Goal: Transaction & Acquisition: Purchase product/service

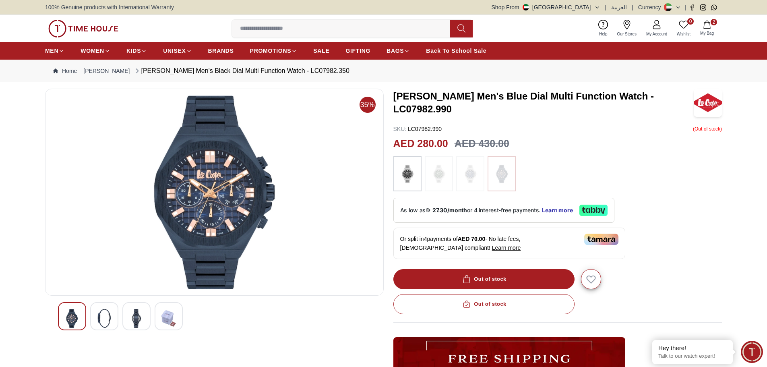
click at [103, 323] on img at bounding box center [104, 318] width 14 height 19
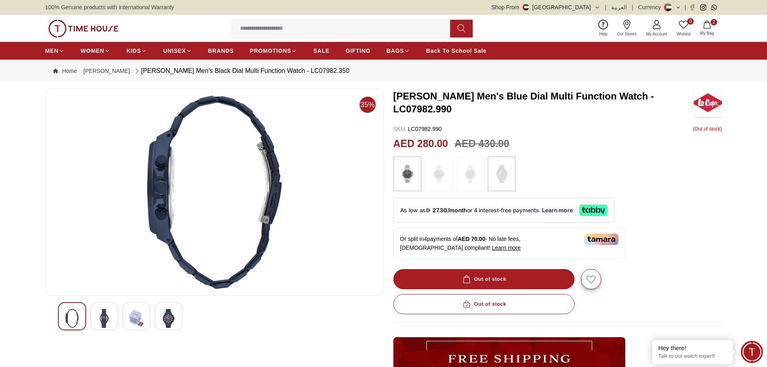
click at [710, 27] on icon "button" at bounding box center [706, 25] width 7 height 8
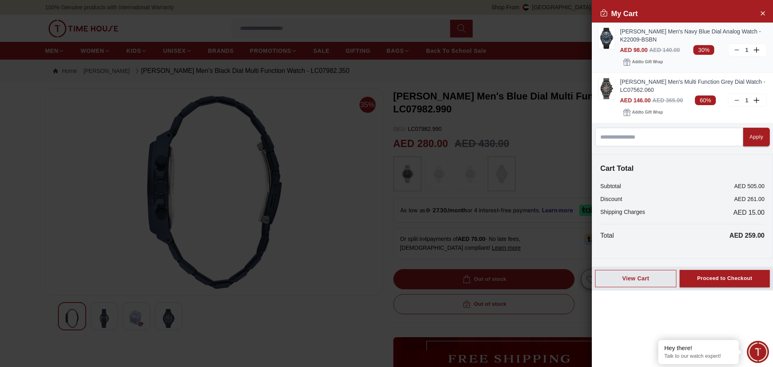
click at [596, 36] on div "[PERSON_NAME] Men's Navy Blue Dial Analog Watch - K22009-BSBN AED 98.00 AED 140…" at bounding box center [681, 48] width 181 height 50
click at [601, 36] on img at bounding box center [606, 38] width 16 height 21
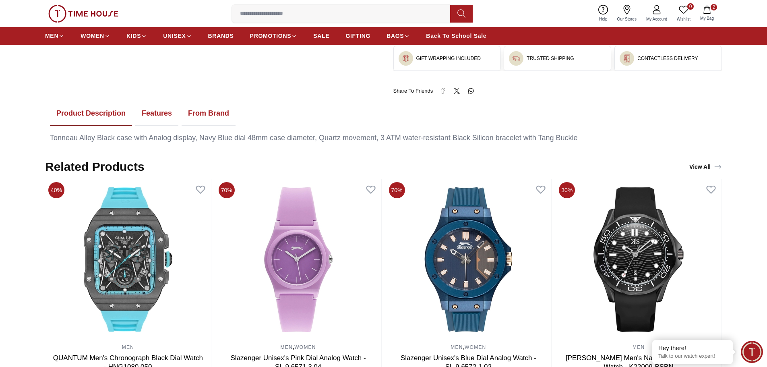
scroll to position [443, 0]
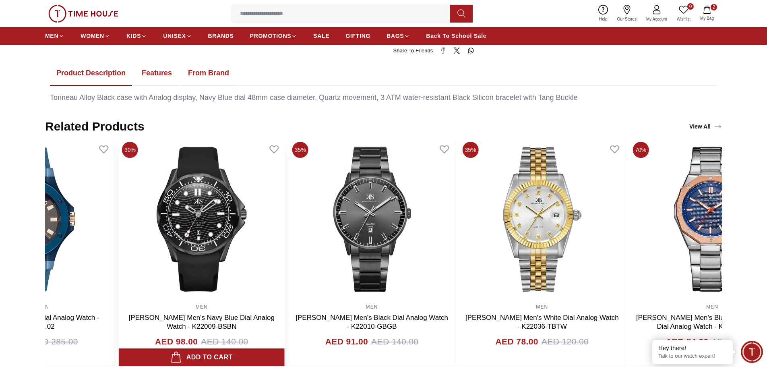
click at [269, 247] on img at bounding box center [202, 218] width 166 height 161
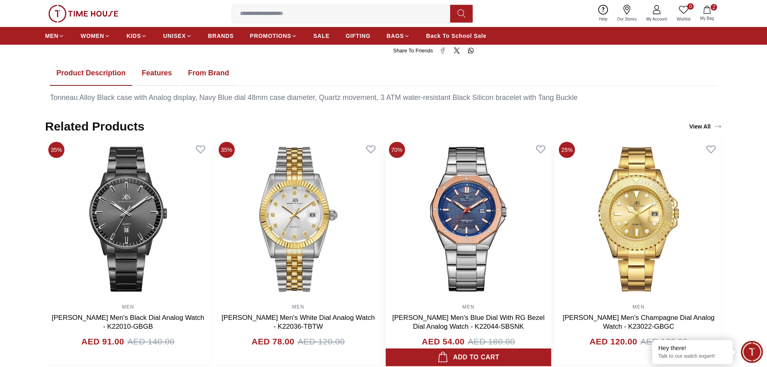
click at [492, 211] on img at bounding box center [468, 218] width 166 height 161
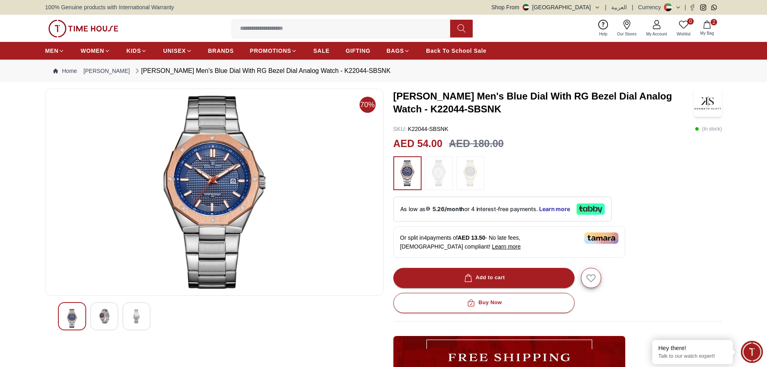
click at [98, 315] on img at bounding box center [104, 316] width 14 height 14
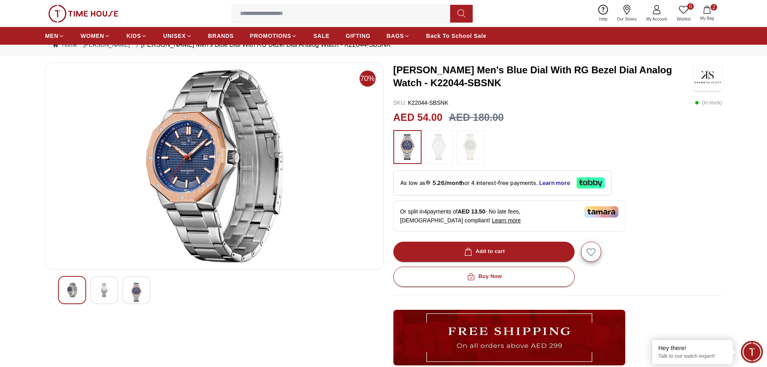
scroll to position [40, 0]
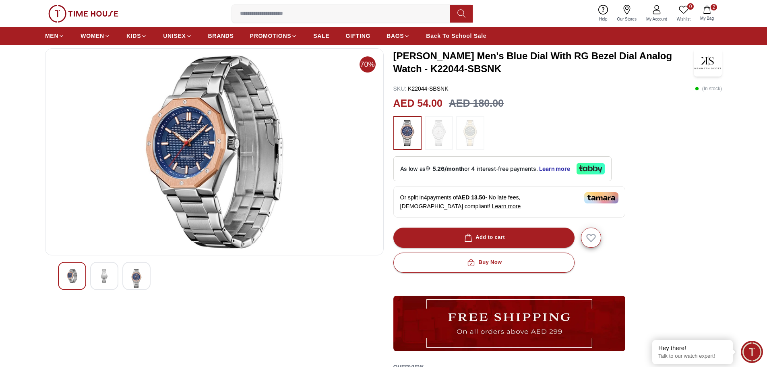
click at [104, 276] on img at bounding box center [104, 275] width 14 height 14
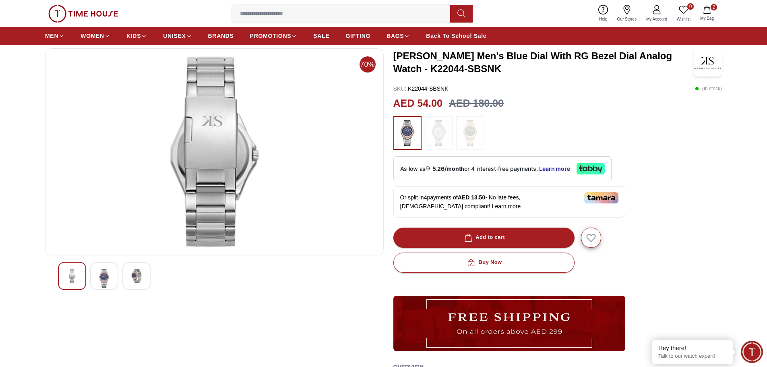
click at [136, 274] on img at bounding box center [136, 275] width 14 height 14
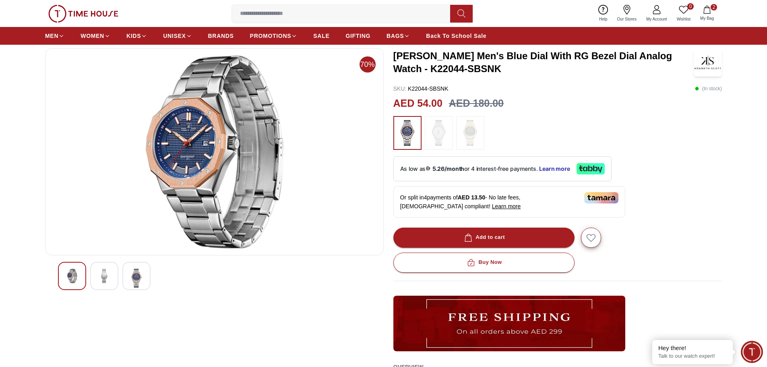
click at [106, 272] on img at bounding box center [104, 275] width 14 height 14
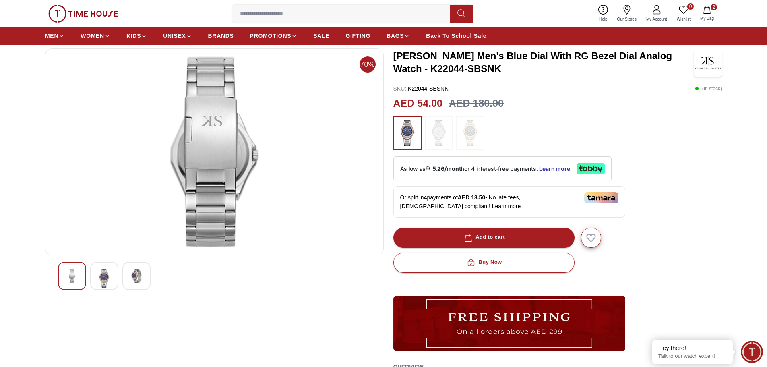
click at [72, 277] on img at bounding box center [72, 275] width 14 height 14
click at [99, 277] on img at bounding box center [104, 277] width 14 height 19
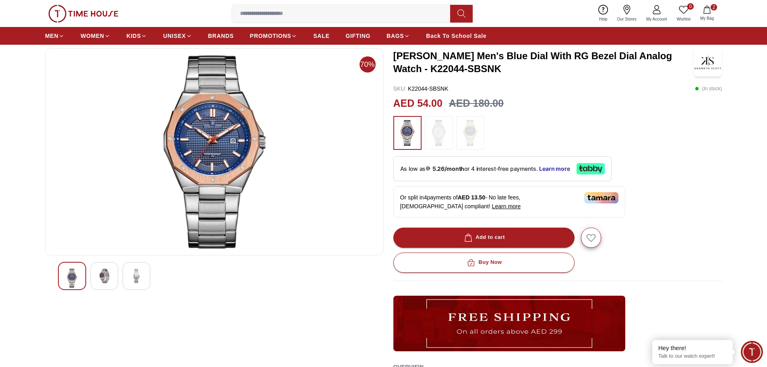
click at [101, 264] on div at bounding box center [104, 276] width 28 height 28
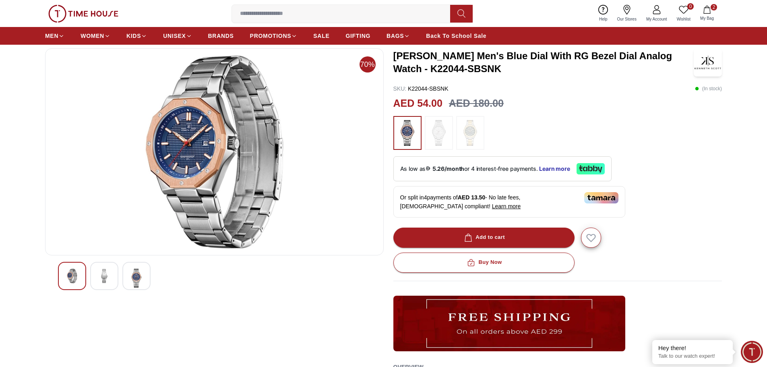
click at [140, 268] on img at bounding box center [136, 277] width 14 height 19
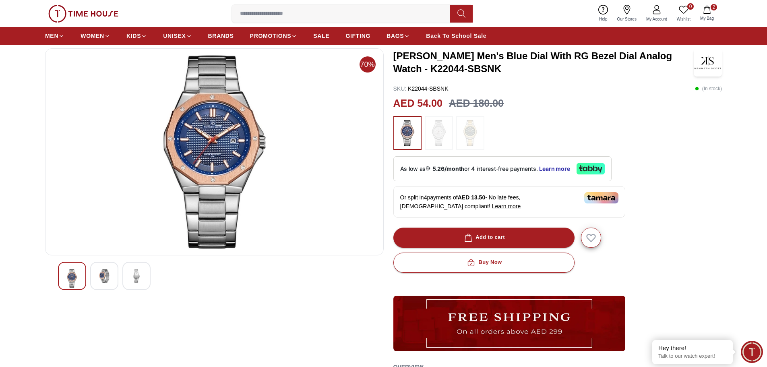
click at [111, 275] on img at bounding box center [104, 275] width 14 height 14
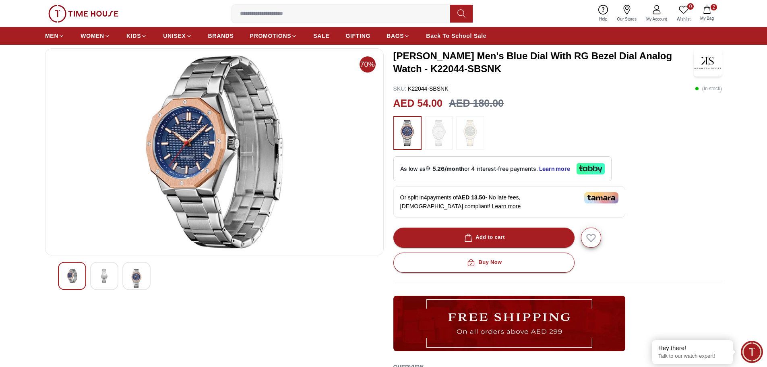
click at [106, 276] on img at bounding box center [104, 275] width 14 height 14
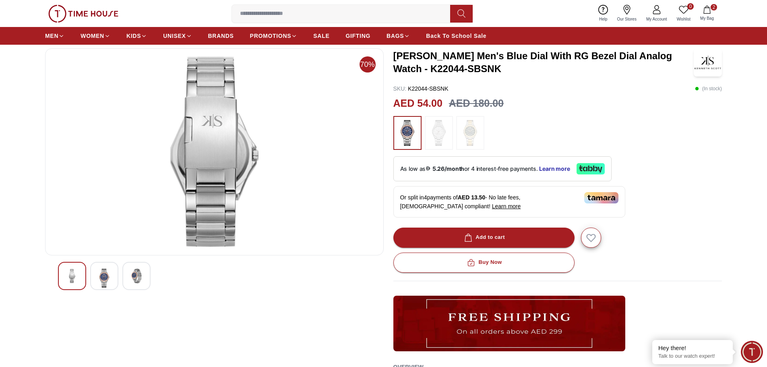
click at [142, 274] on img at bounding box center [136, 275] width 14 height 14
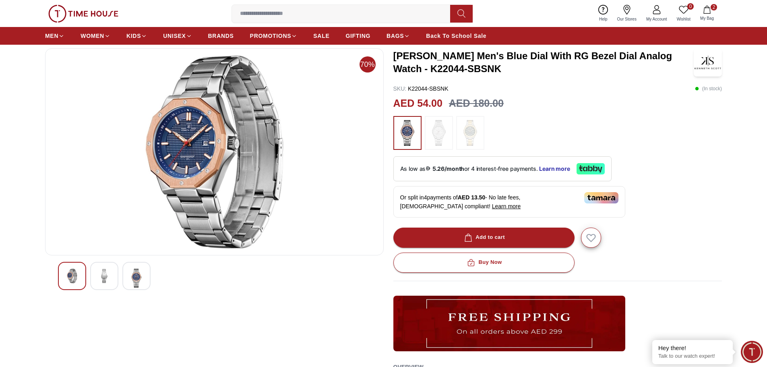
click at [78, 278] on img at bounding box center [72, 275] width 14 height 14
click at [137, 274] on img at bounding box center [136, 277] width 14 height 19
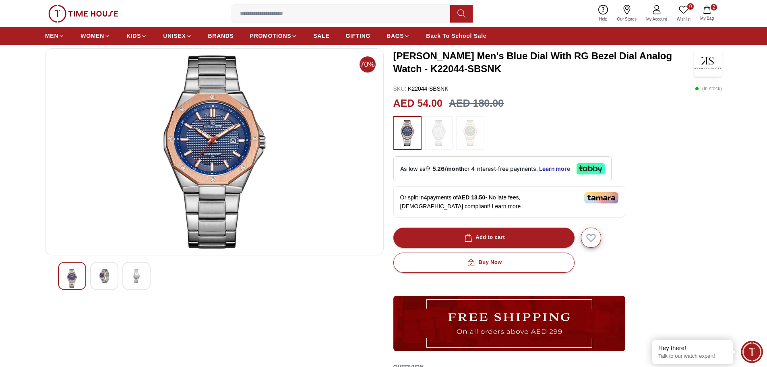
scroll to position [0, 0]
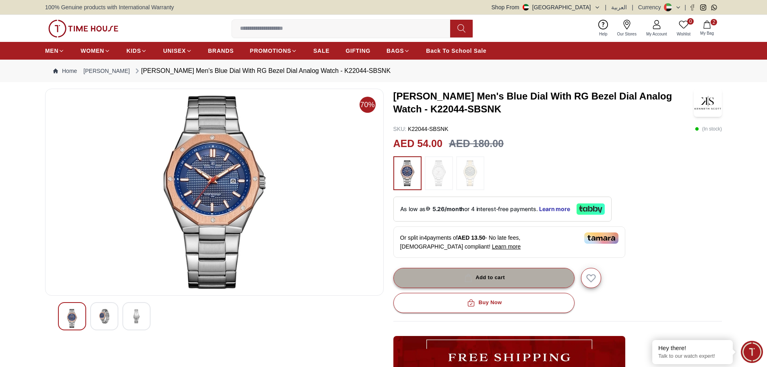
click at [481, 274] on div "Add to cart" at bounding box center [483, 277] width 42 height 9
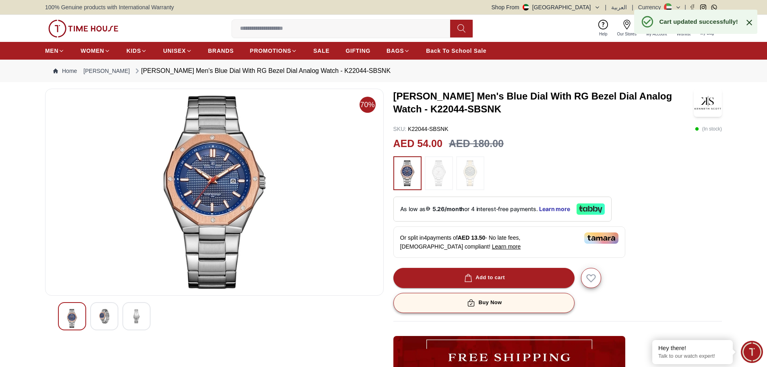
click at [479, 301] on div "Buy Now" at bounding box center [483, 302] width 36 height 9
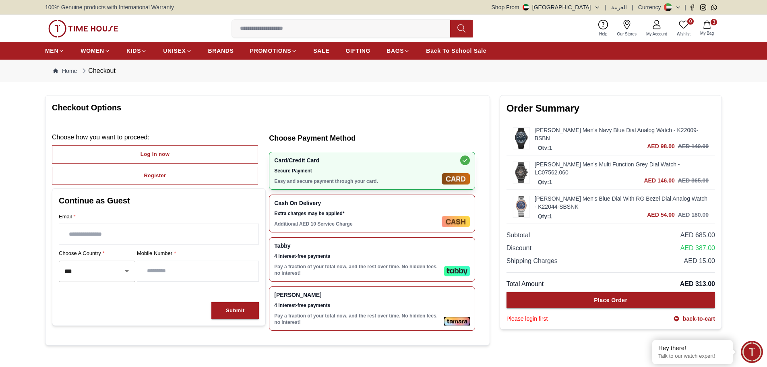
click at [678, 135] on link "[PERSON_NAME] Men's Navy Blue Dial Analog Watch - K22009-BSBN" at bounding box center [621, 134] width 174 height 16
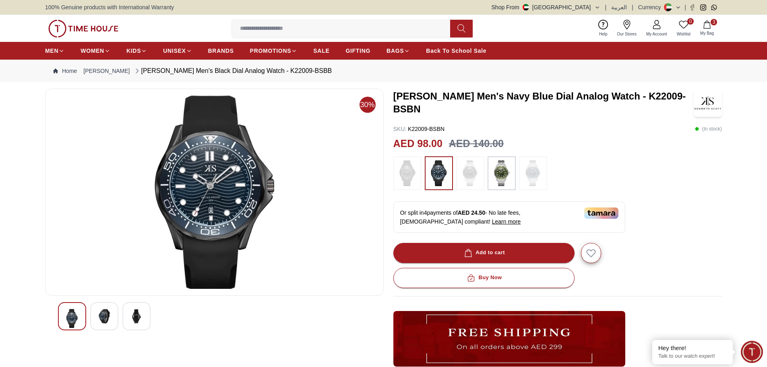
click at [711, 25] on span "3" at bounding box center [713, 22] width 6 height 6
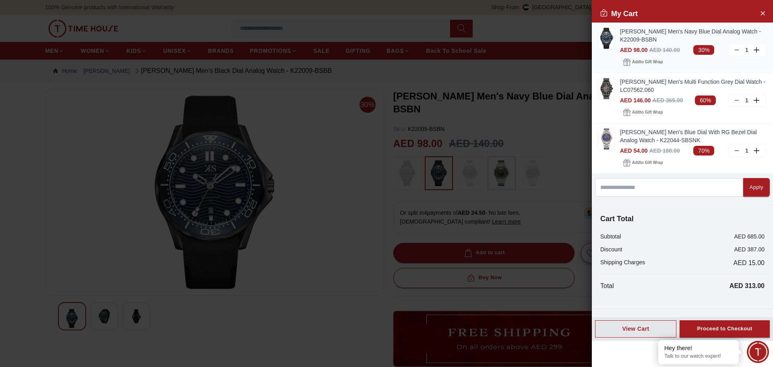
click at [736, 49] on icon at bounding box center [736, 50] width 6 height 6
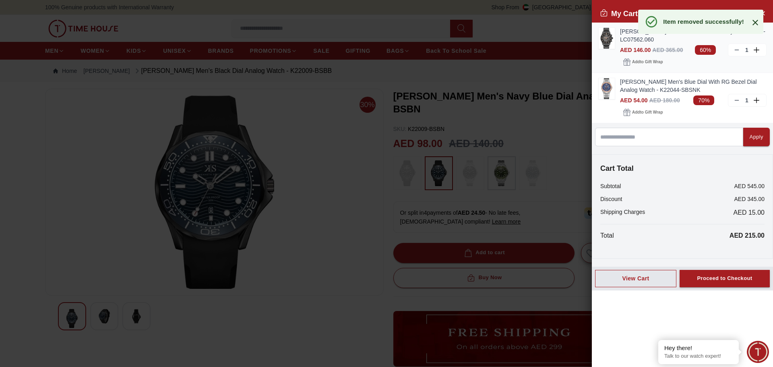
click at [738, 49] on icon at bounding box center [736, 50] width 6 height 6
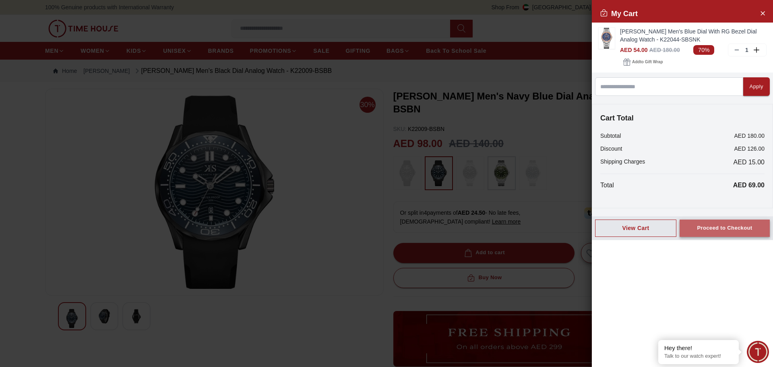
click at [718, 229] on div "Proceed to Checkout" at bounding box center [724, 227] width 55 height 9
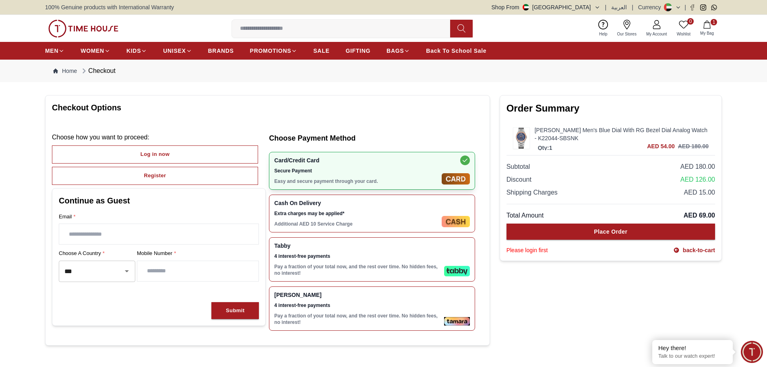
click at [523, 138] on img at bounding box center [521, 138] width 16 height 21
click at [526, 132] on img at bounding box center [521, 138] width 16 height 21
click at [708, 29] on button "1 My Bag" at bounding box center [706, 28] width 23 height 19
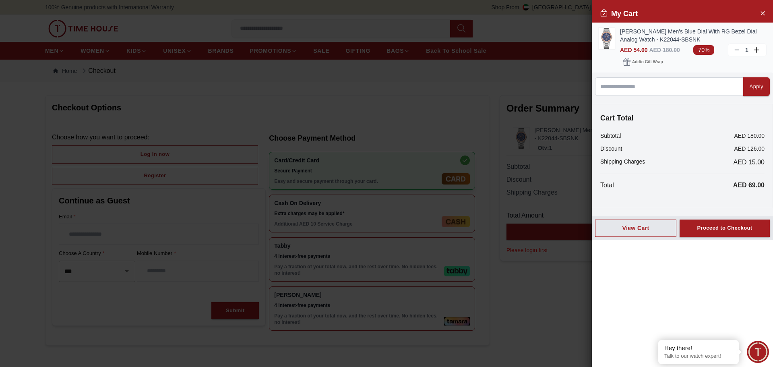
click at [611, 39] on img at bounding box center [606, 38] width 16 height 21
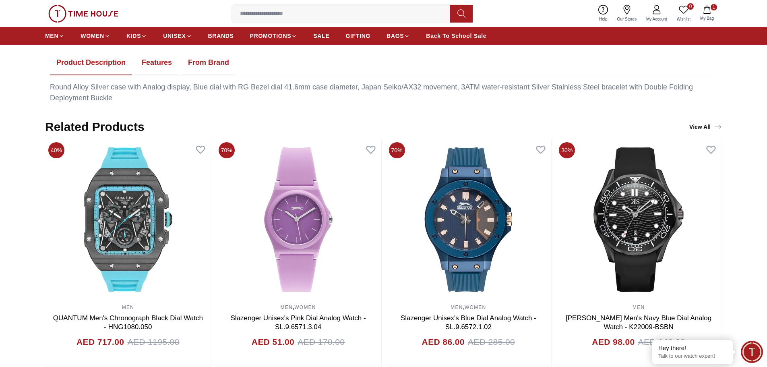
scroll to position [443, 0]
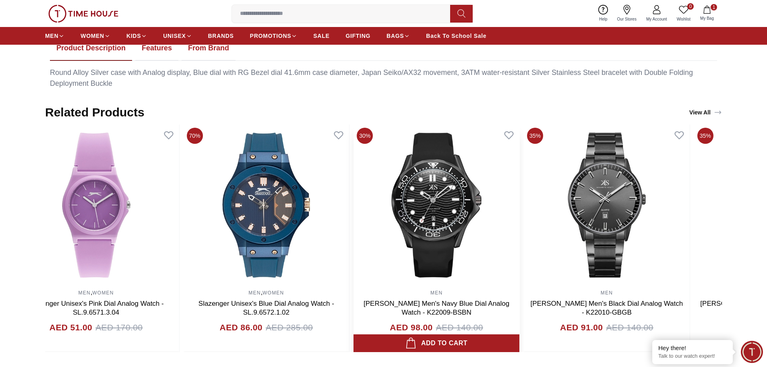
click at [384, 199] on img at bounding box center [436, 204] width 166 height 161
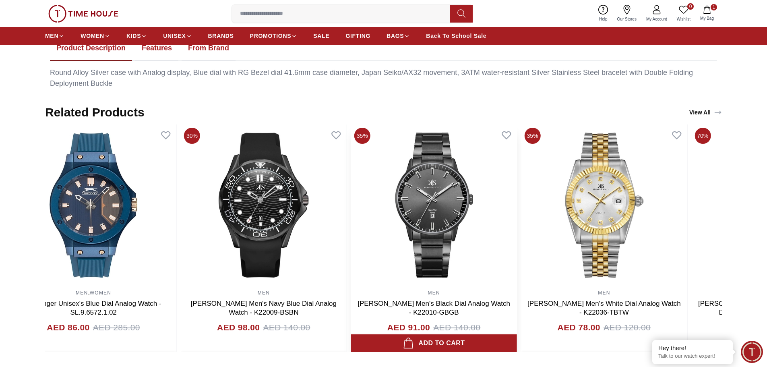
click at [431, 192] on img at bounding box center [434, 204] width 166 height 161
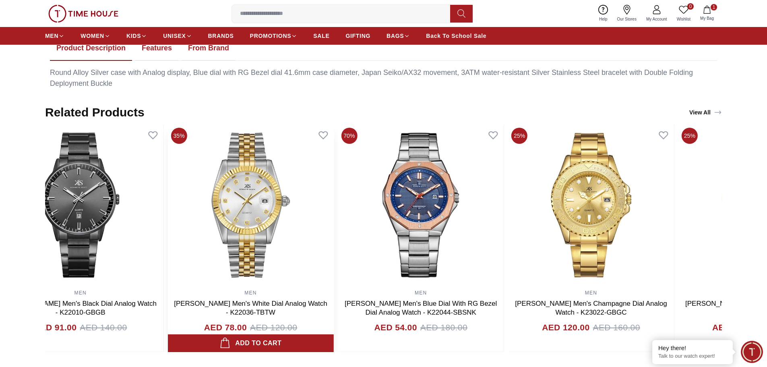
click at [293, 186] on img at bounding box center [251, 204] width 166 height 161
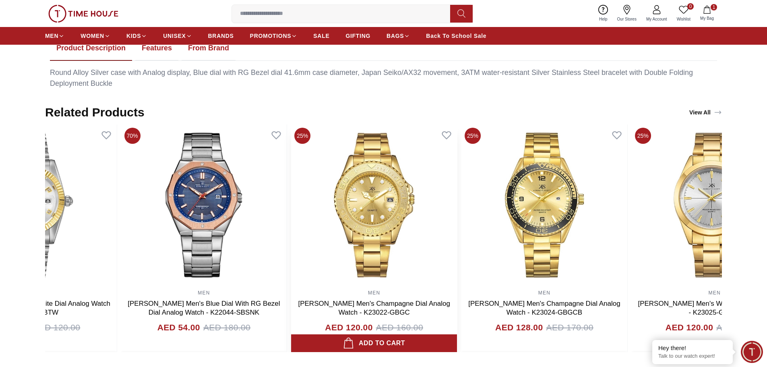
click at [309, 180] on img at bounding box center [374, 204] width 166 height 161
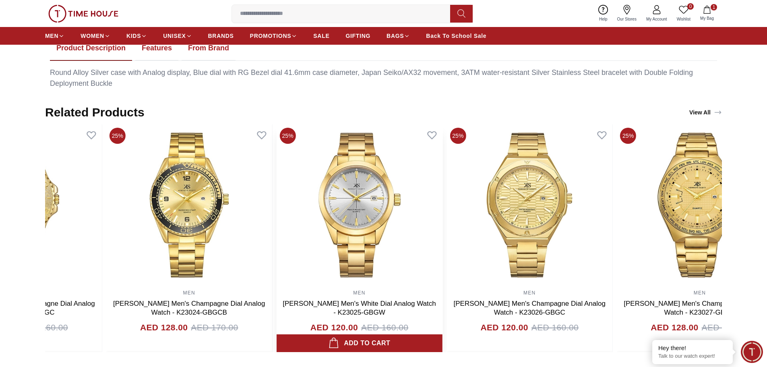
click at [278, 179] on img at bounding box center [359, 204] width 166 height 161
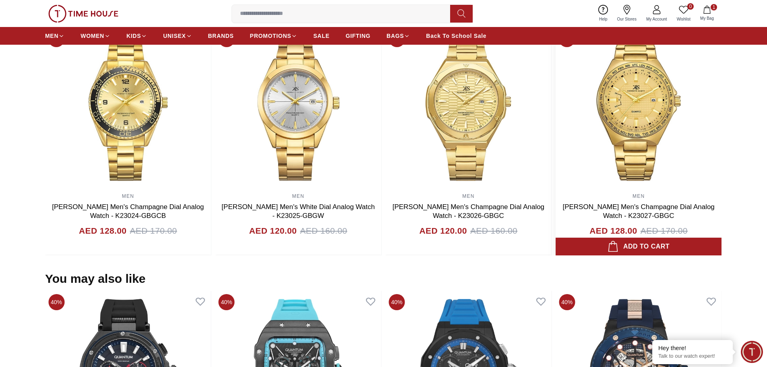
scroll to position [483, 0]
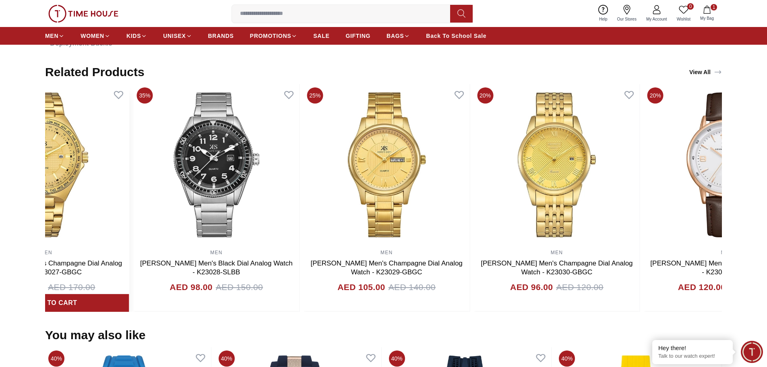
click at [327, 212] on img at bounding box center [386, 164] width 166 height 161
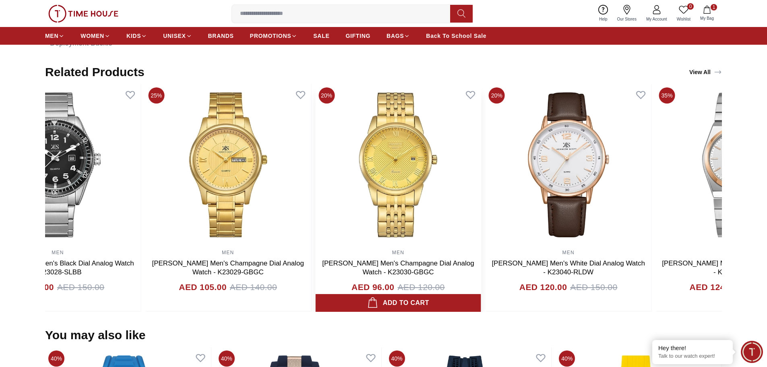
click at [453, 195] on img at bounding box center [398, 164] width 166 height 161
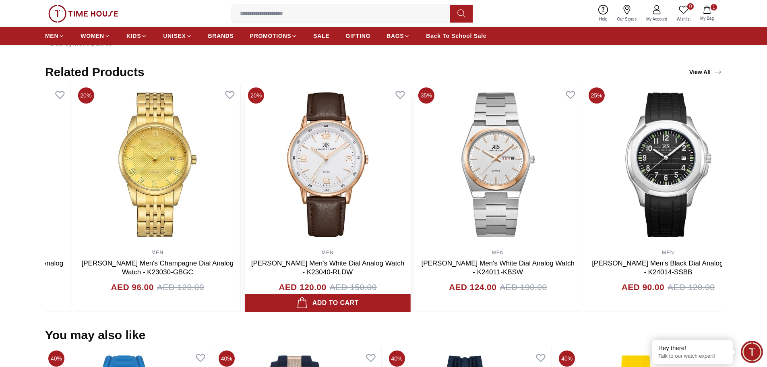
click at [389, 206] on img at bounding box center [328, 164] width 166 height 161
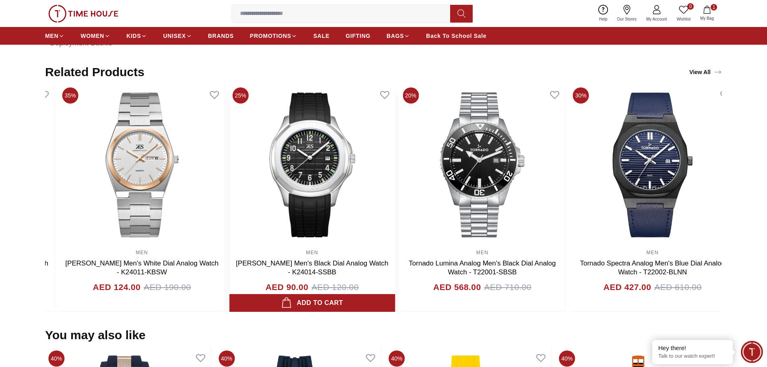
click at [243, 220] on img at bounding box center [312, 164] width 166 height 161
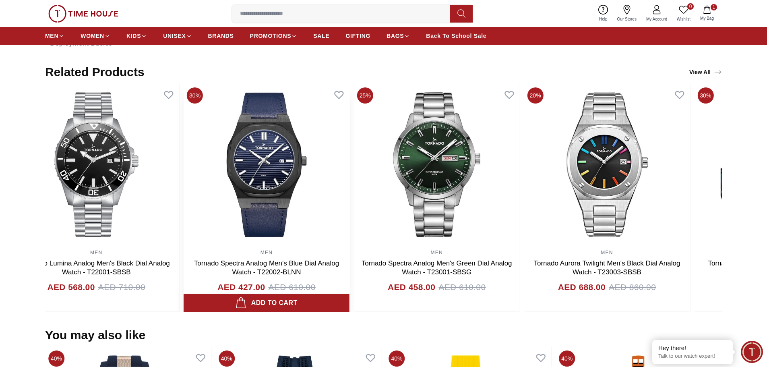
click at [181, 216] on div "40% MEN QUANTUM Men's Chronograph Black Dial Watch - HNG1080.050 AED 717.00 AED…" at bounding box center [383, 197] width 676 height 227
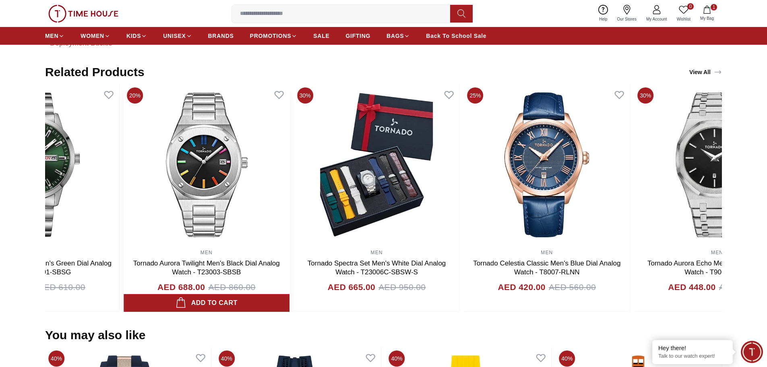
click at [179, 218] on img at bounding box center [207, 164] width 166 height 161
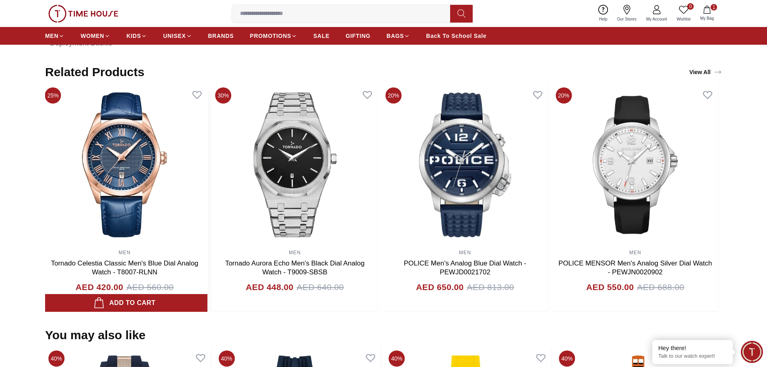
click at [176, 208] on img at bounding box center [125, 164] width 166 height 161
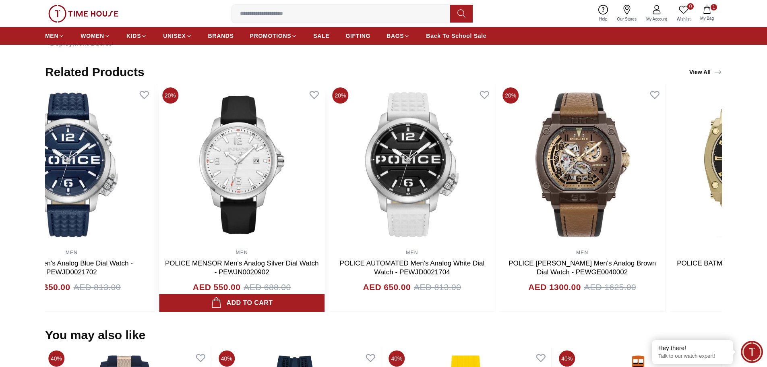
click at [170, 196] on img at bounding box center [242, 164] width 166 height 161
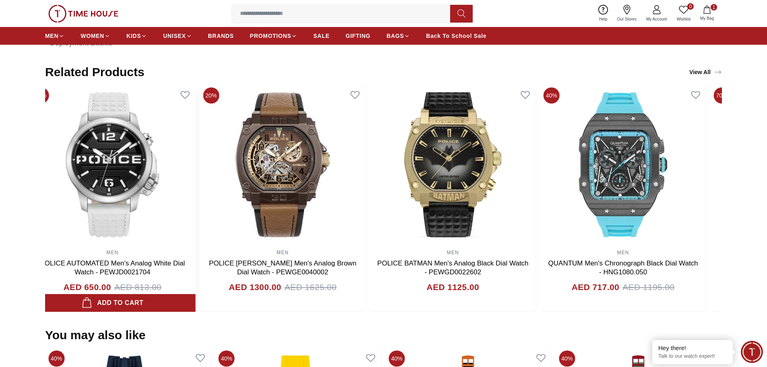
click at [166, 197] on img at bounding box center [112, 164] width 166 height 161
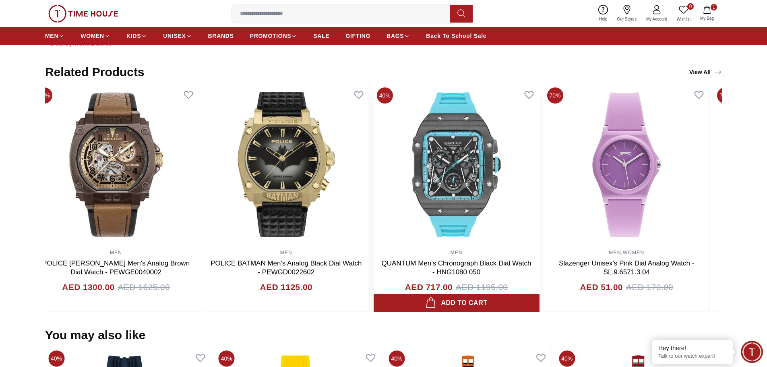
click at [372, 184] on div "35% MEN [PERSON_NAME] Men's White Dial Analog Watch - K22036-TBTW AED 78.00 AED…" at bounding box center [383, 197] width 676 height 227
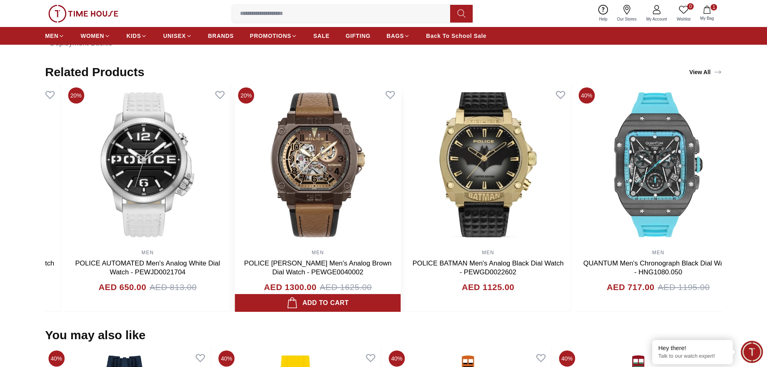
click at [401, 157] on img at bounding box center [318, 164] width 166 height 161
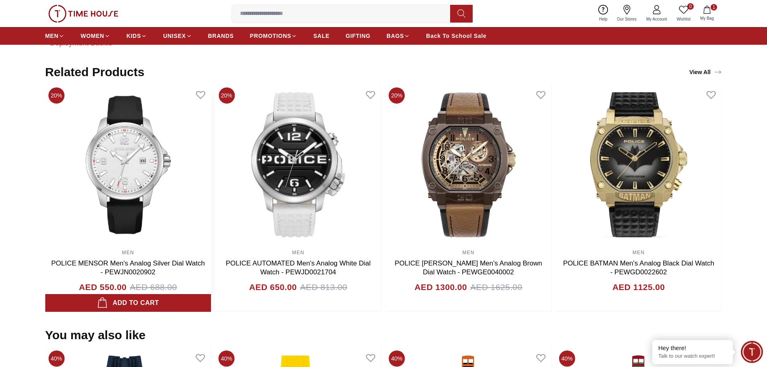
click at [211, 148] on img at bounding box center [128, 164] width 166 height 161
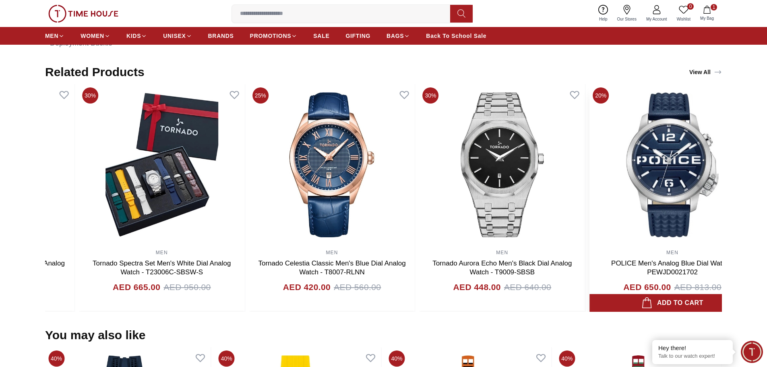
click at [634, 146] on img at bounding box center [672, 164] width 166 height 161
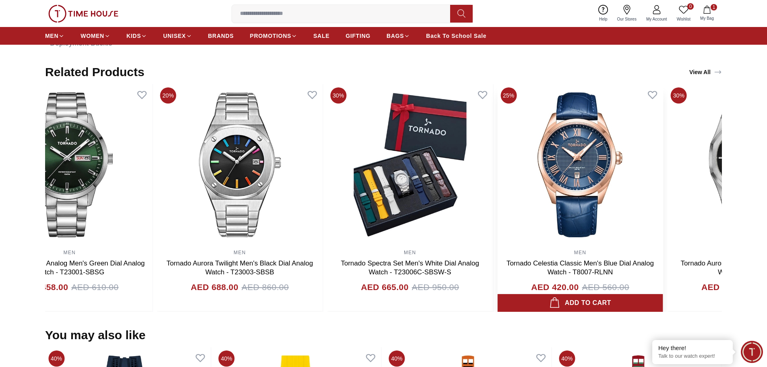
click at [632, 143] on img at bounding box center [580, 164] width 166 height 161
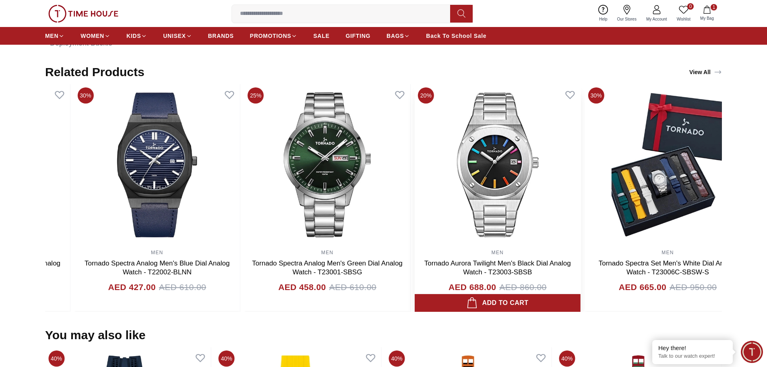
click at [580, 130] on img at bounding box center [497, 164] width 166 height 161
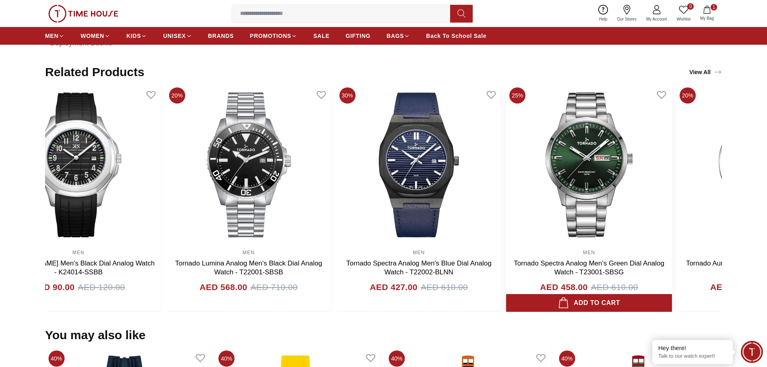
click at [658, 122] on img at bounding box center [589, 164] width 166 height 161
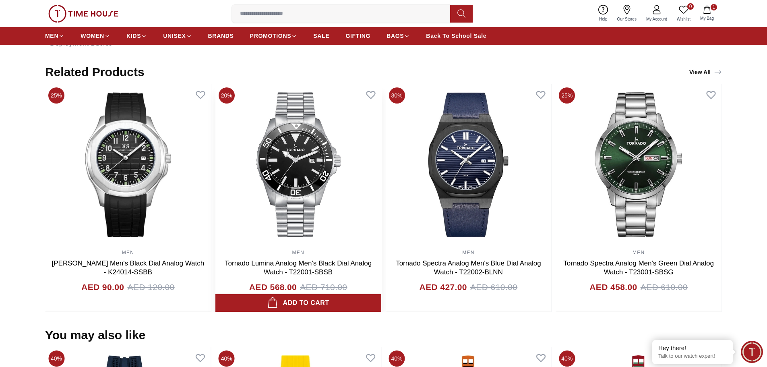
click at [381, 139] on img at bounding box center [298, 164] width 166 height 161
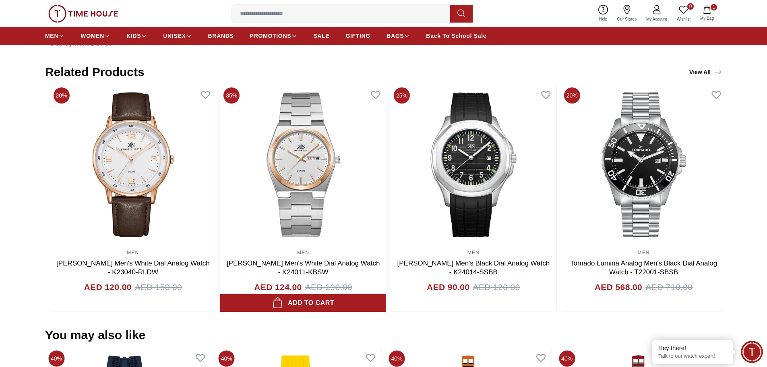
click at [386, 126] on img at bounding box center [303, 164] width 166 height 161
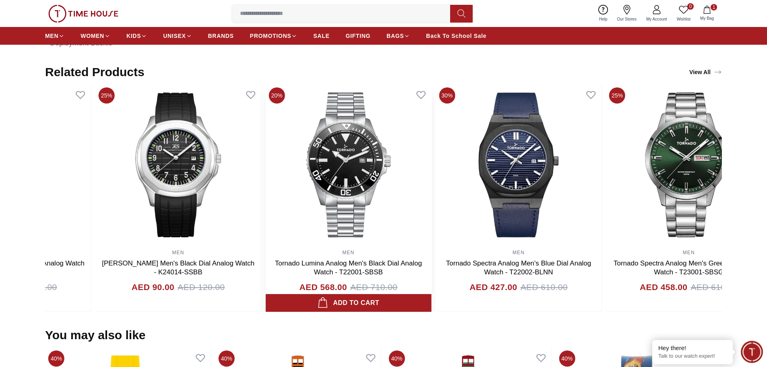
click at [371, 177] on img at bounding box center [348, 164] width 166 height 161
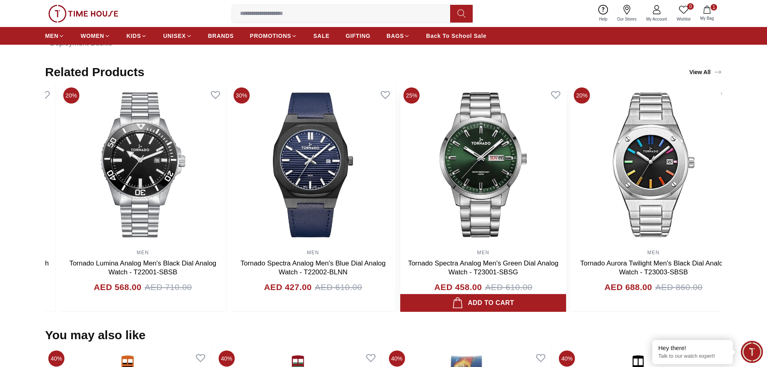
click at [431, 168] on img at bounding box center [483, 164] width 166 height 161
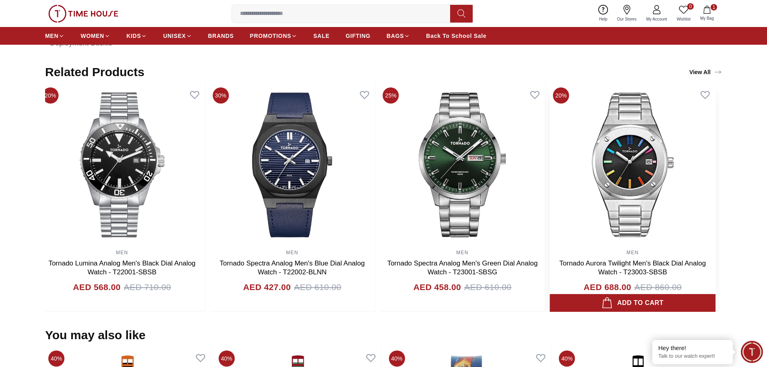
click at [549, 169] on img at bounding box center [632, 164] width 166 height 161
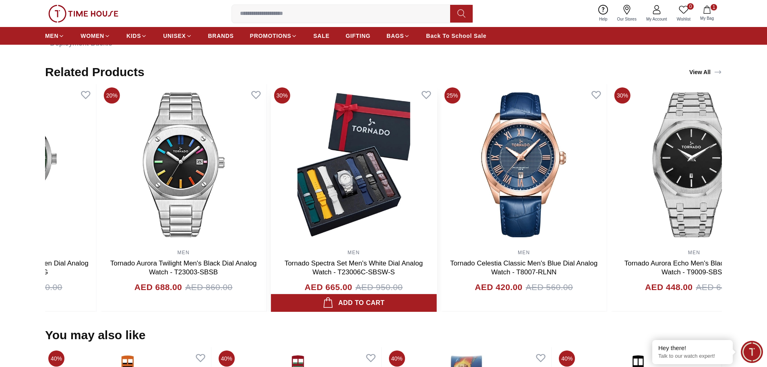
click at [318, 170] on img at bounding box center [354, 164] width 166 height 161
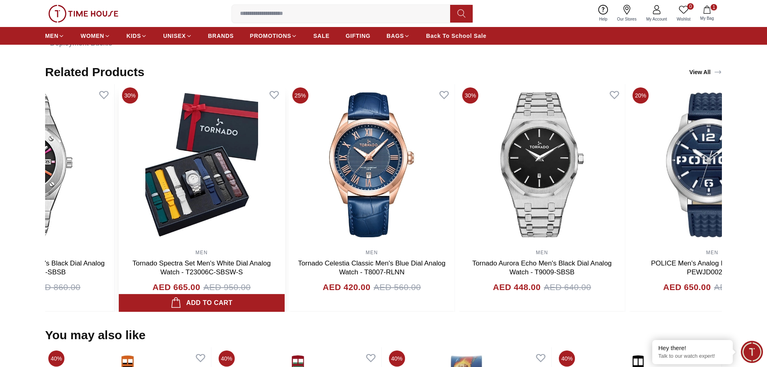
click at [184, 175] on img at bounding box center [202, 164] width 166 height 161
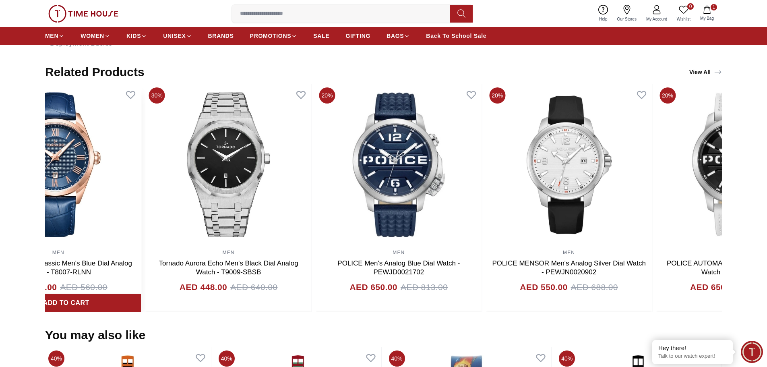
click at [131, 164] on img at bounding box center [58, 164] width 166 height 161
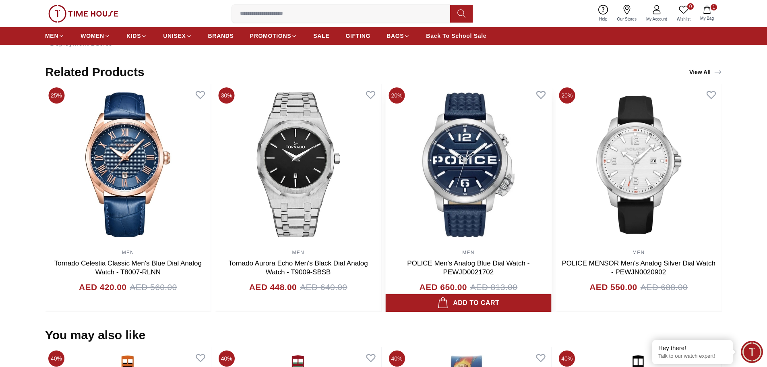
click at [385, 175] on img at bounding box center [468, 164] width 166 height 161
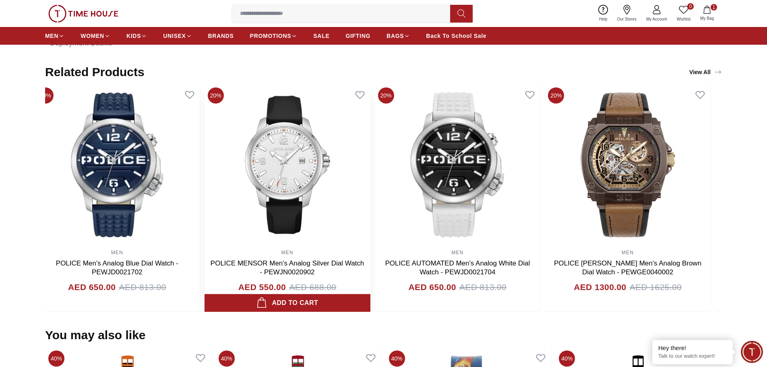
click at [204, 174] on img at bounding box center [287, 164] width 166 height 161
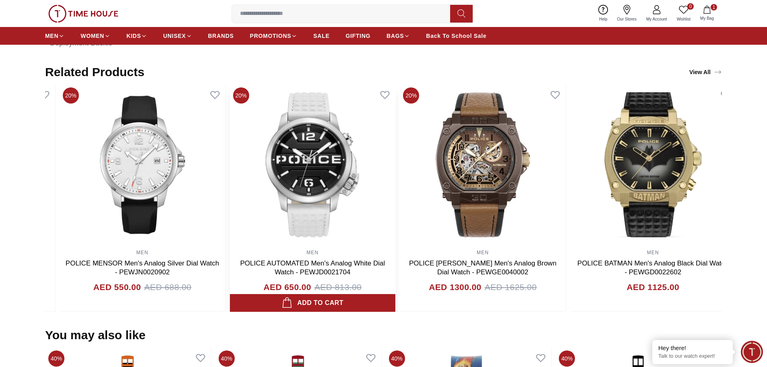
click at [229, 170] on img at bounding box center [312, 164] width 166 height 161
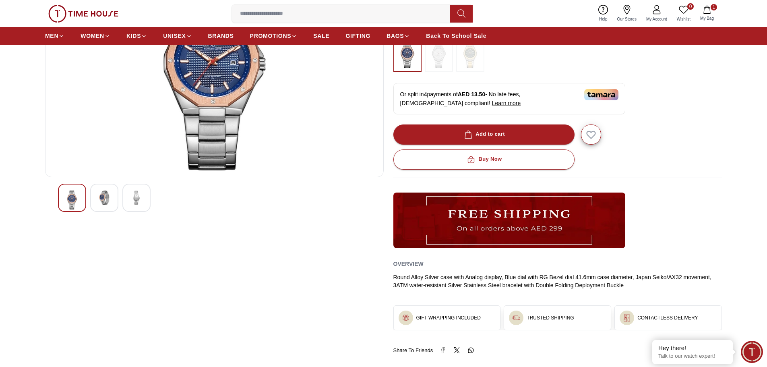
scroll to position [0, 0]
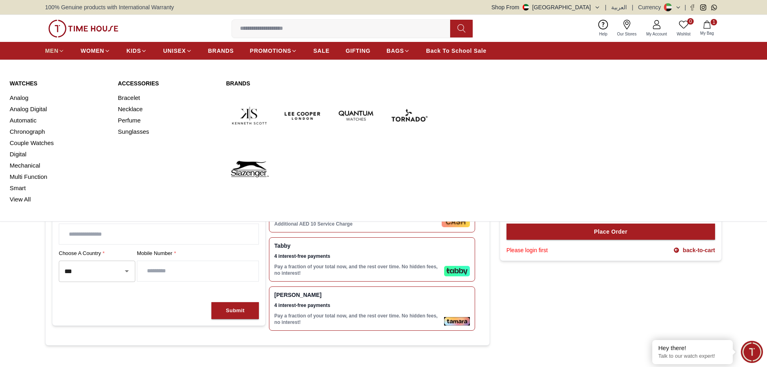
click at [50, 47] on span "MEN" at bounding box center [51, 51] width 13 height 8
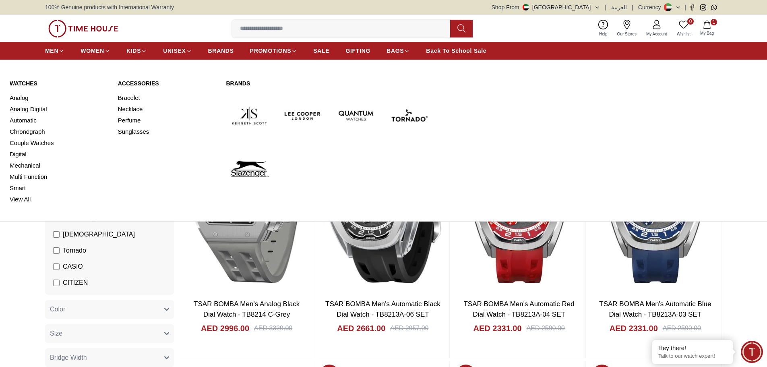
click at [285, 116] on img at bounding box center [302, 115] width 47 height 47
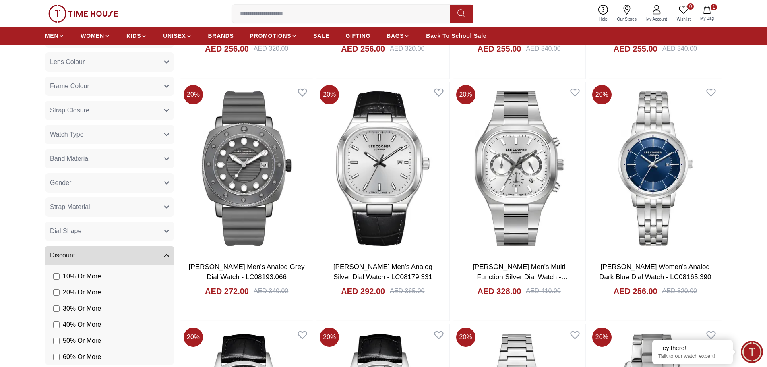
scroll to position [644, 0]
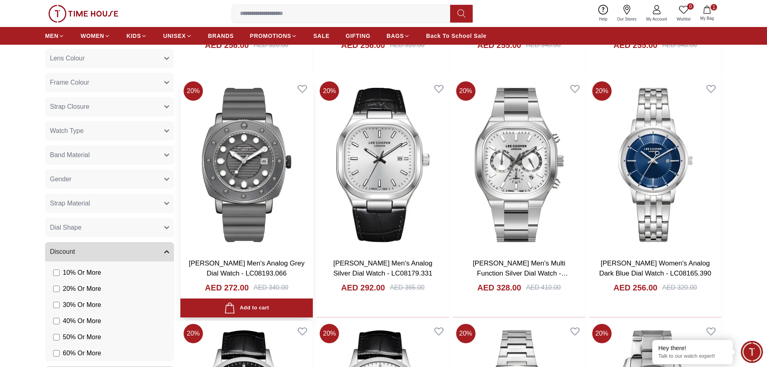
click at [257, 161] on img at bounding box center [246, 164] width 132 height 173
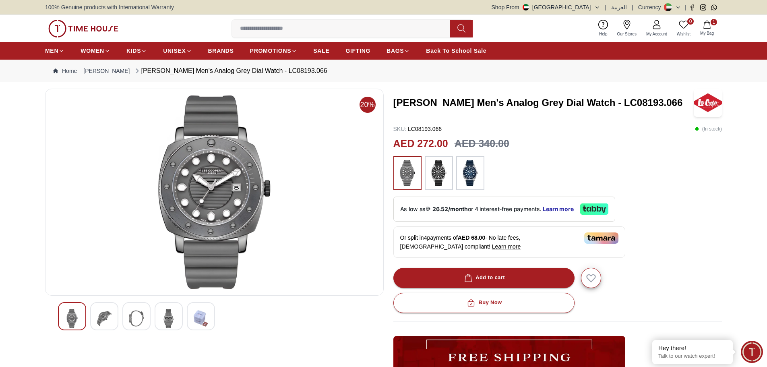
click at [109, 316] on img at bounding box center [104, 318] width 14 height 19
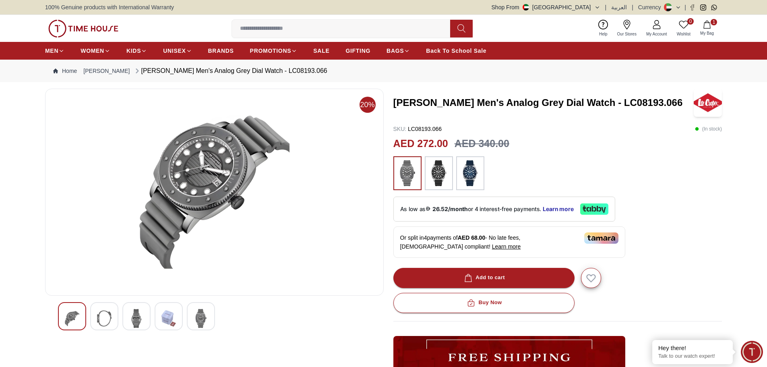
click at [139, 312] on img at bounding box center [136, 318] width 14 height 19
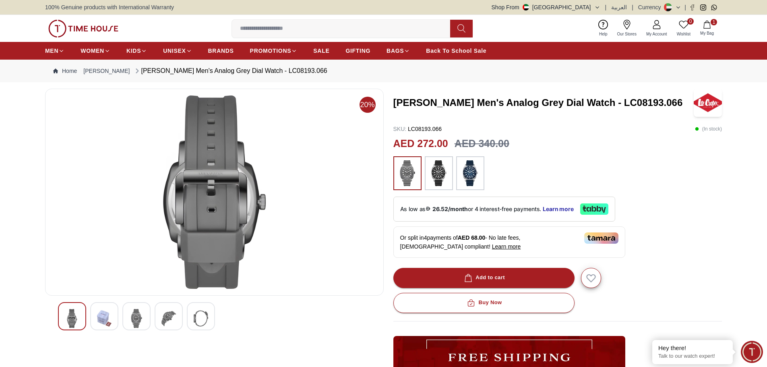
click at [152, 311] on div at bounding box center [214, 316] width 313 height 28
click at [171, 311] on img at bounding box center [168, 318] width 14 height 19
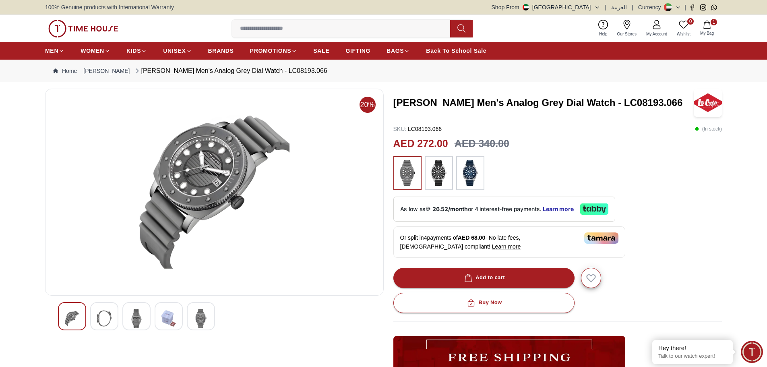
click at [196, 311] on img at bounding box center [201, 318] width 14 height 19
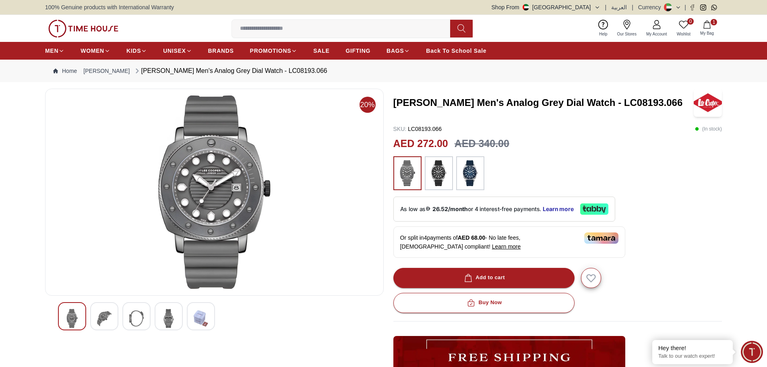
click at [441, 170] on img at bounding box center [439, 173] width 20 height 26
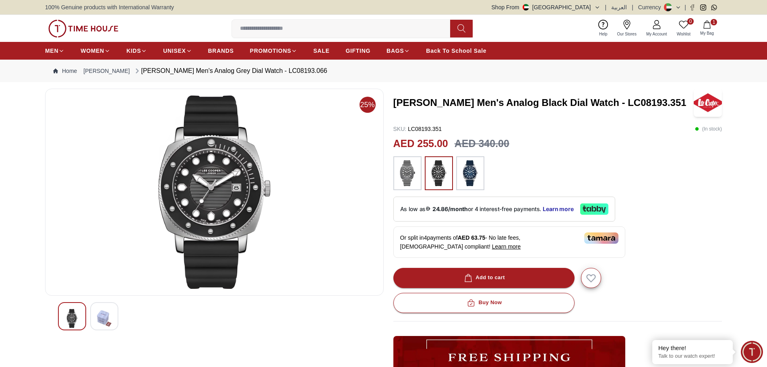
click at [470, 171] on img at bounding box center [470, 173] width 20 height 26
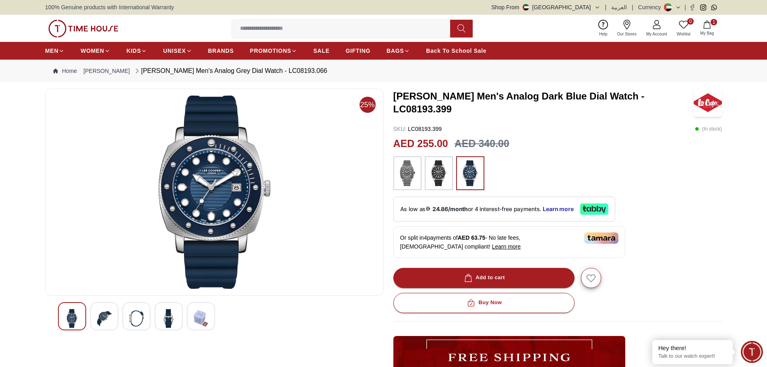
click at [168, 311] on img at bounding box center [168, 318] width 14 height 19
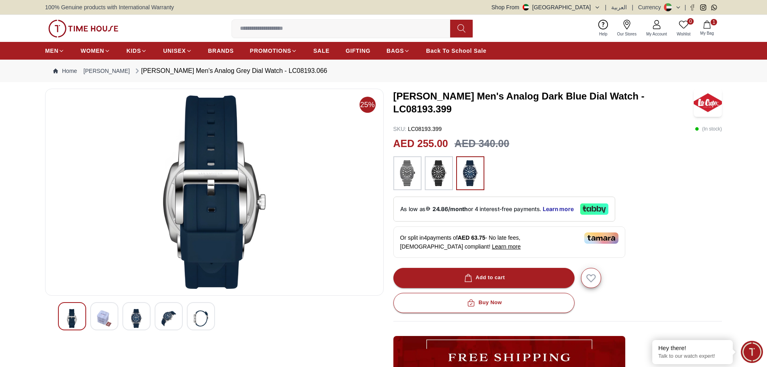
click at [136, 315] on img at bounding box center [136, 318] width 14 height 19
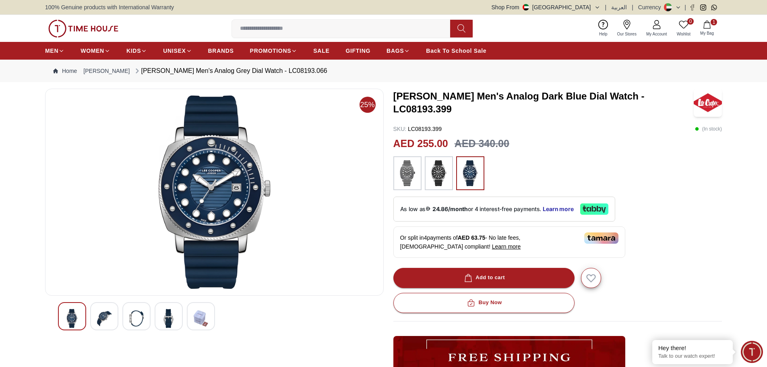
click at [109, 316] on img at bounding box center [104, 318] width 14 height 19
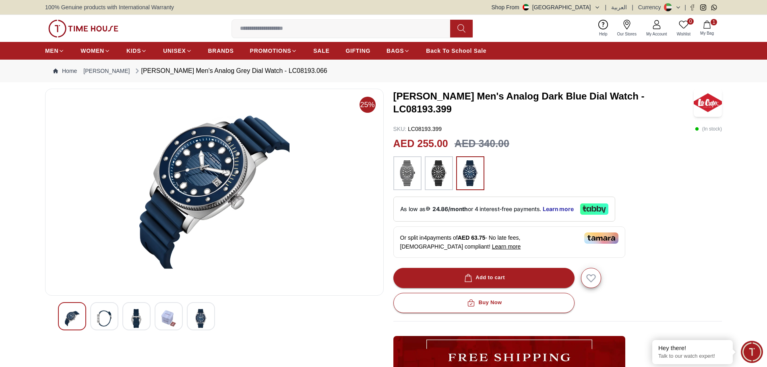
click at [76, 317] on img at bounding box center [72, 318] width 14 height 19
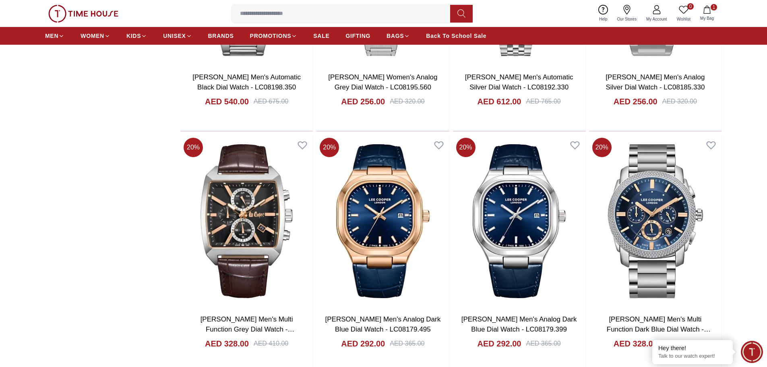
scroll to position [1328, 0]
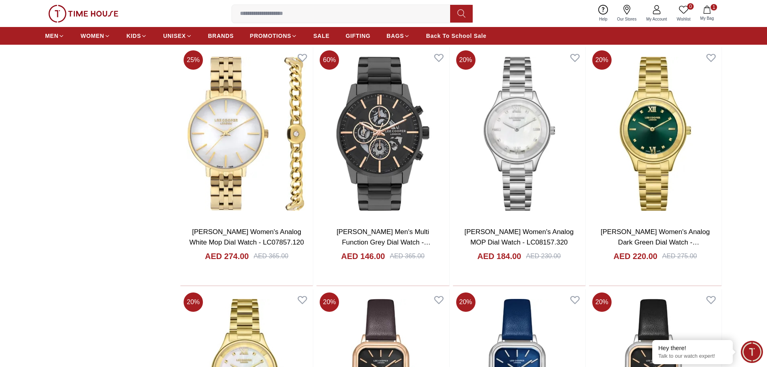
scroll to position [3581, 0]
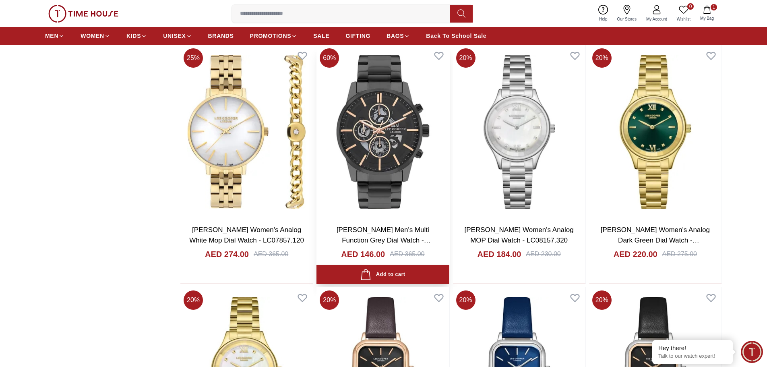
click at [392, 156] on img at bounding box center [382, 131] width 132 height 173
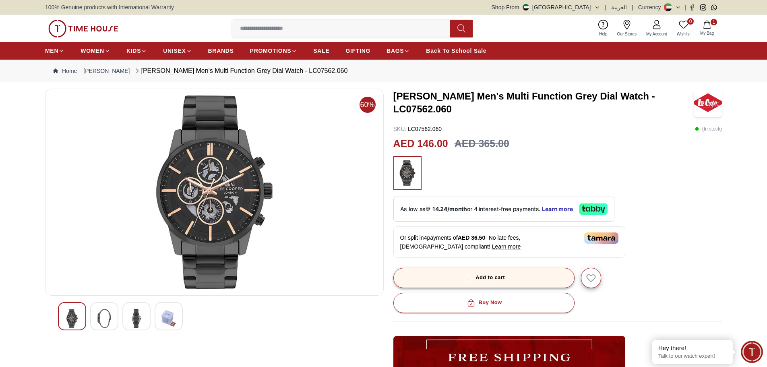
click at [497, 272] on button "Add to cart" at bounding box center [483, 278] width 181 height 20
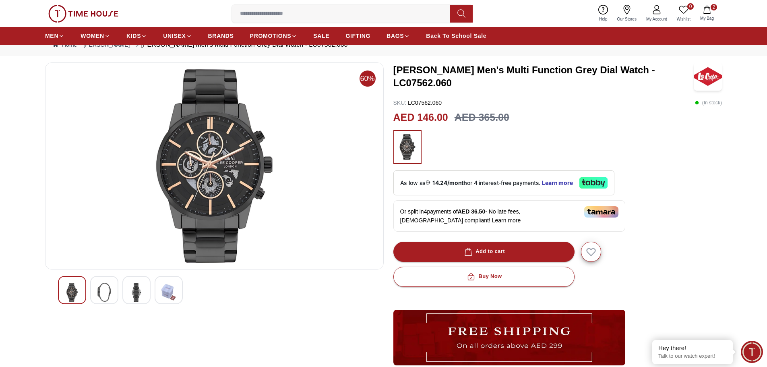
scroll to position [40, 0]
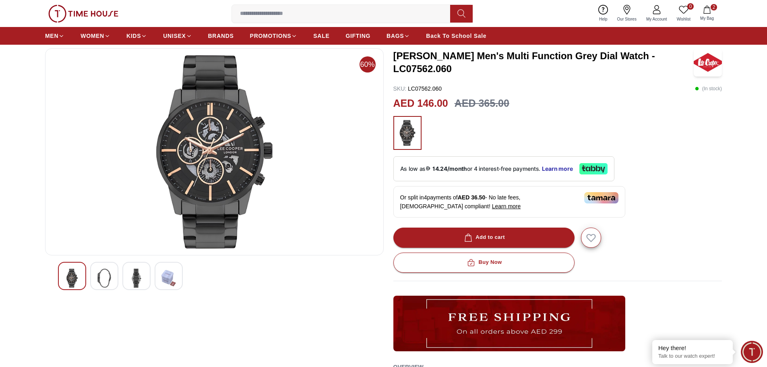
click at [105, 279] on img at bounding box center [104, 277] width 14 height 19
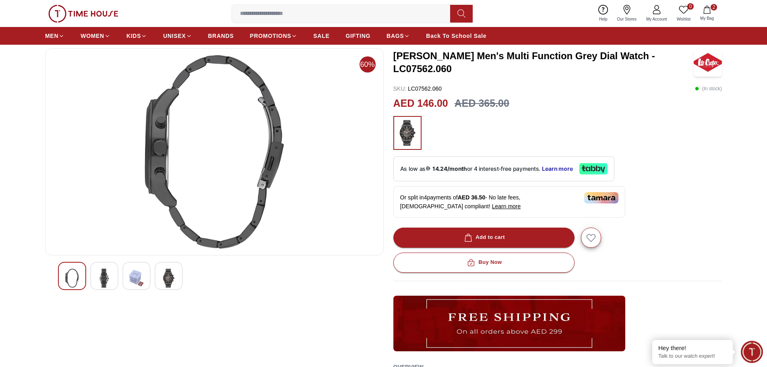
click at [131, 276] on img at bounding box center [136, 277] width 14 height 19
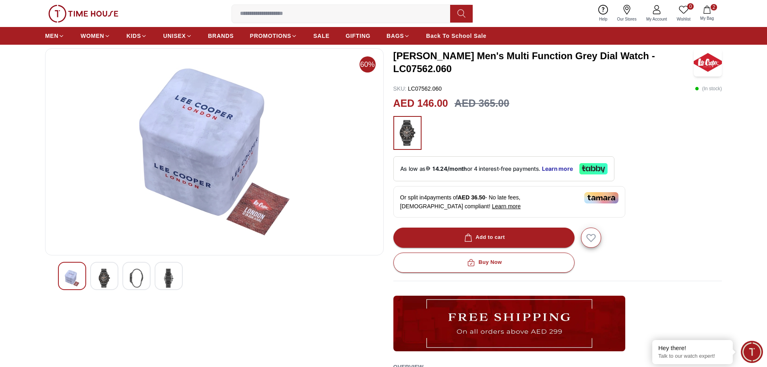
click at [168, 275] on img at bounding box center [168, 277] width 14 height 19
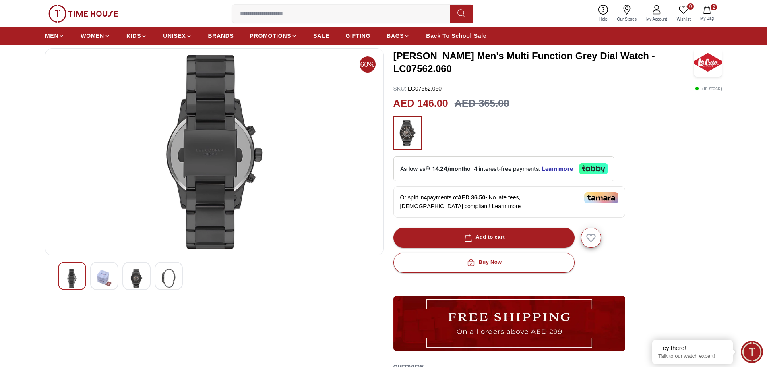
click at [137, 275] on img at bounding box center [136, 277] width 14 height 19
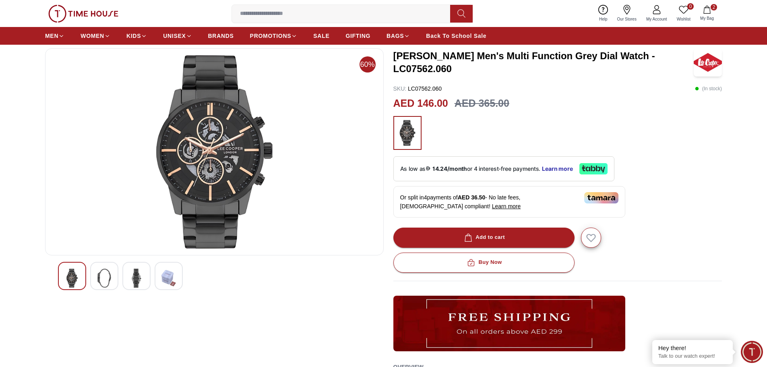
click at [106, 275] on img at bounding box center [104, 277] width 14 height 19
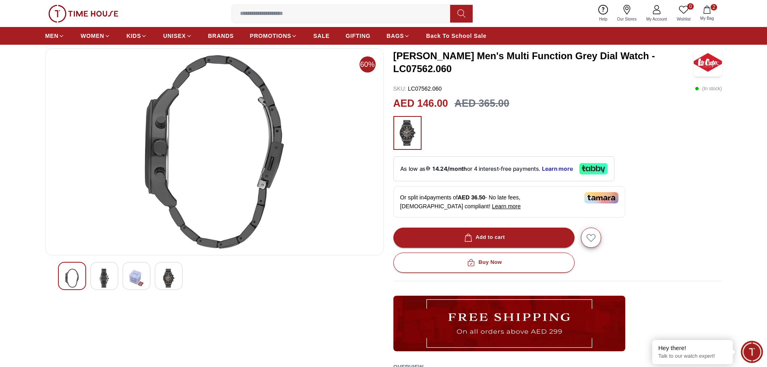
click at [101, 276] on img at bounding box center [104, 277] width 14 height 19
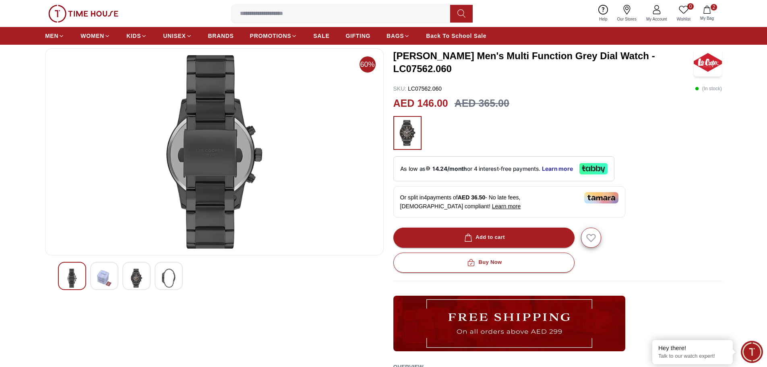
click at [136, 276] on img at bounding box center [136, 277] width 14 height 19
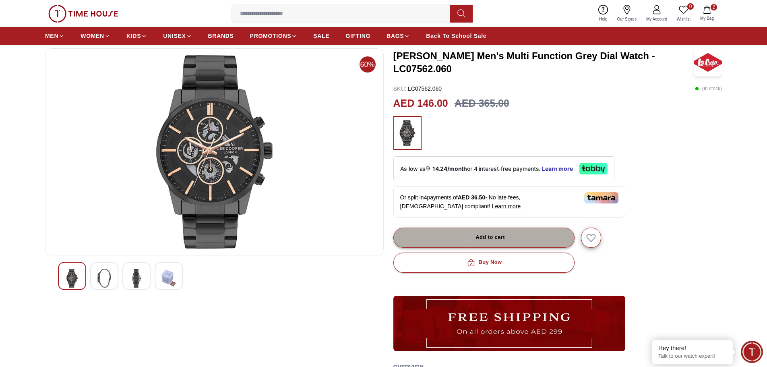
click at [501, 239] on div "Add to cart" at bounding box center [483, 237] width 42 height 9
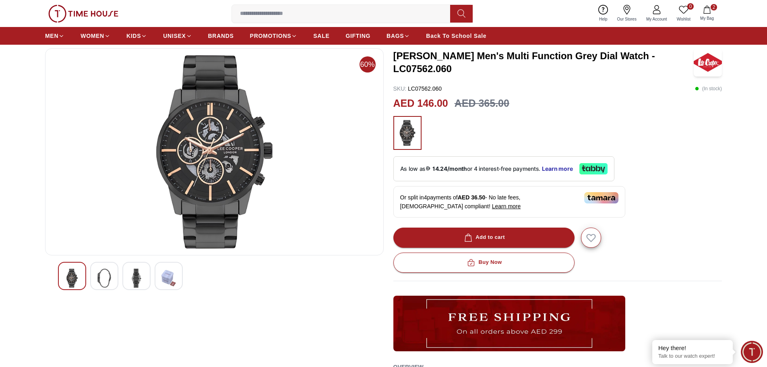
click at [167, 272] on img at bounding box center [168, 277] width 14 height 19
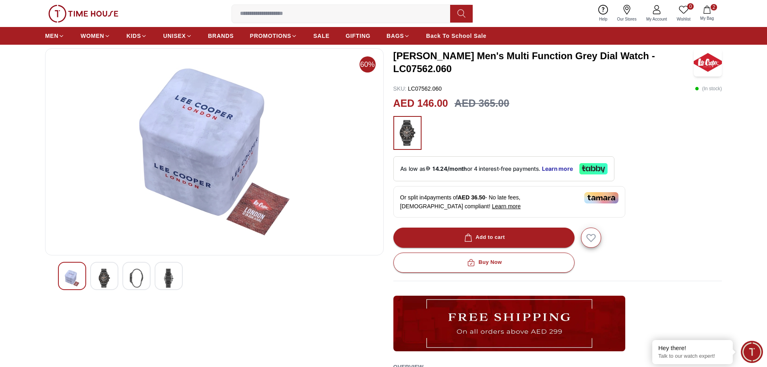
click at [138, 270] on img at bounding box center [136, 277] width 14 height 19
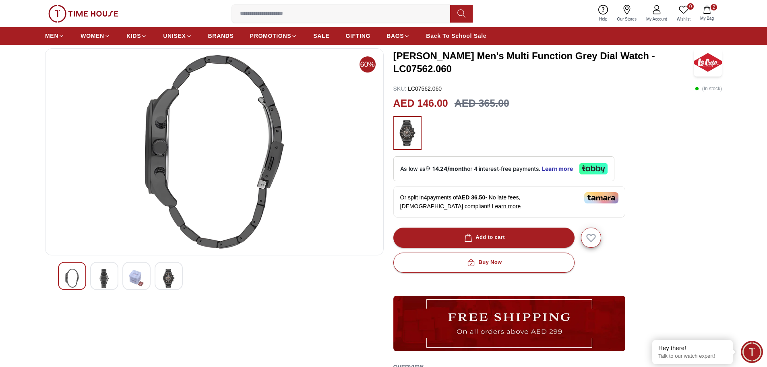
click at [138, 270] on img at bounding box center [136, 277] width 14 height 19
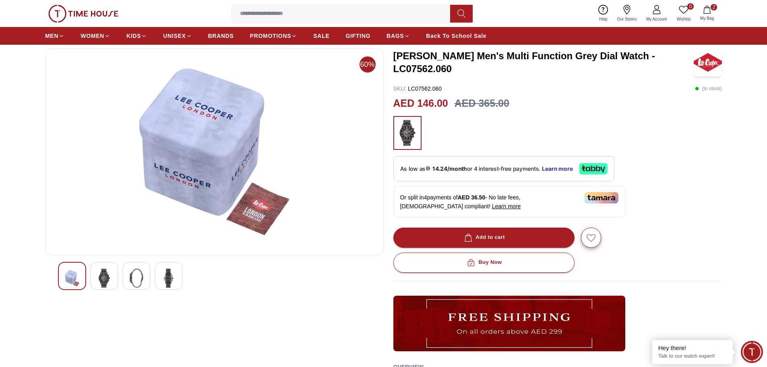
click at [106, 270] on img at bounding box center [104, 277] width 14 height 19
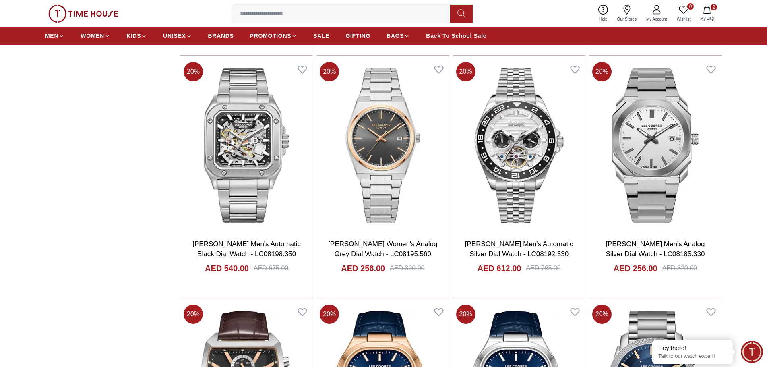
scroll to position [1162, 0]
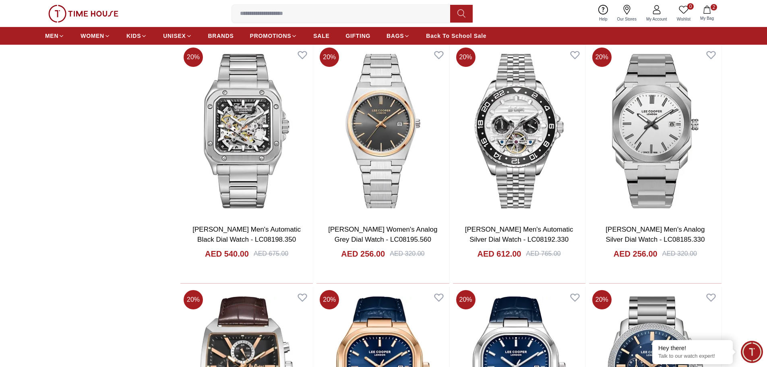
click at [706, 15] on span "My Bag" at bounding box center [707, 18] width 20 height 6
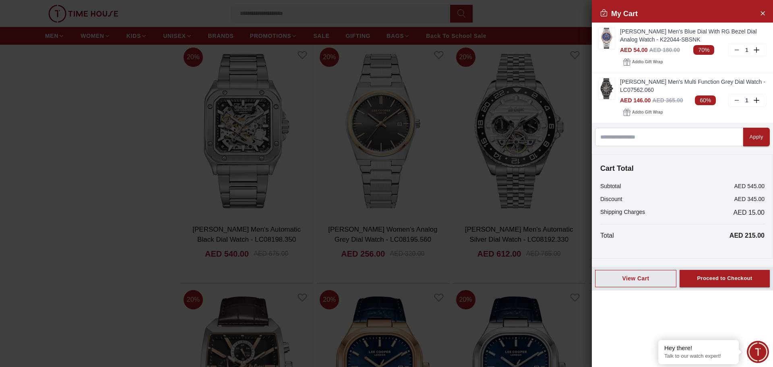
click at [573, 14] on div at bounding box center [386, 183] width 773 height 367
click at [762, 9] on icon "Close Account" at bounding box center [762, 13] width 6 height 10
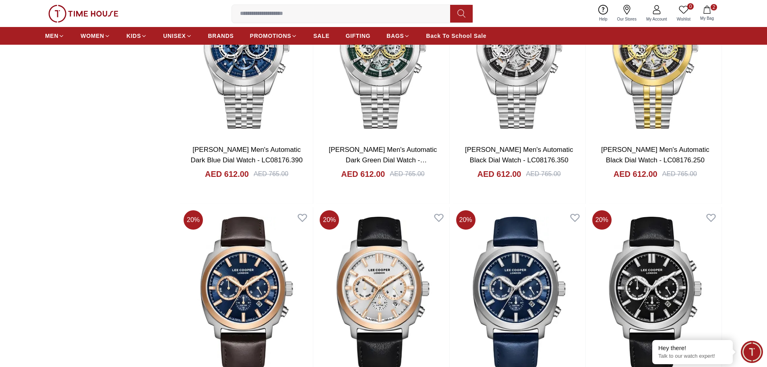
scroll to position [1926, 0]
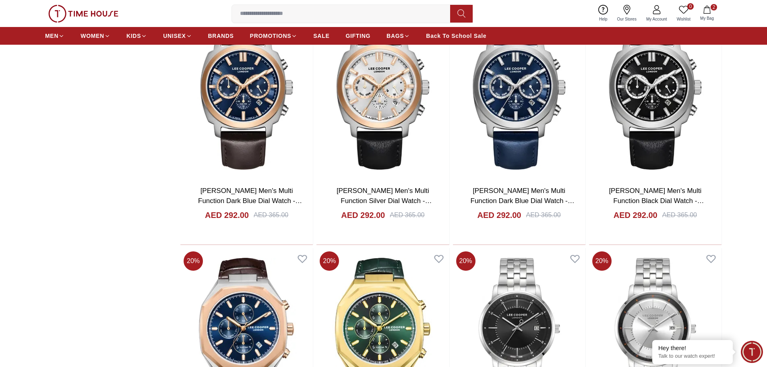
scroll to position [1328, 0]
